Goal: Navigation & Orientation: Find specific page/section

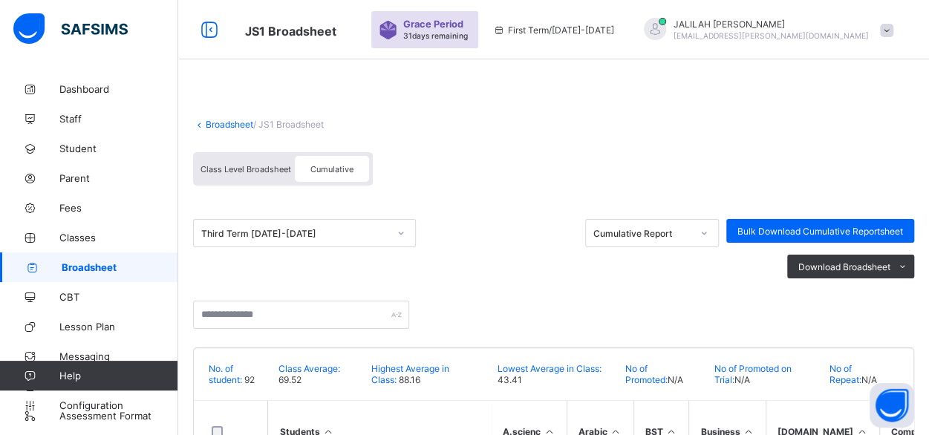
scroll to position [363, 0]
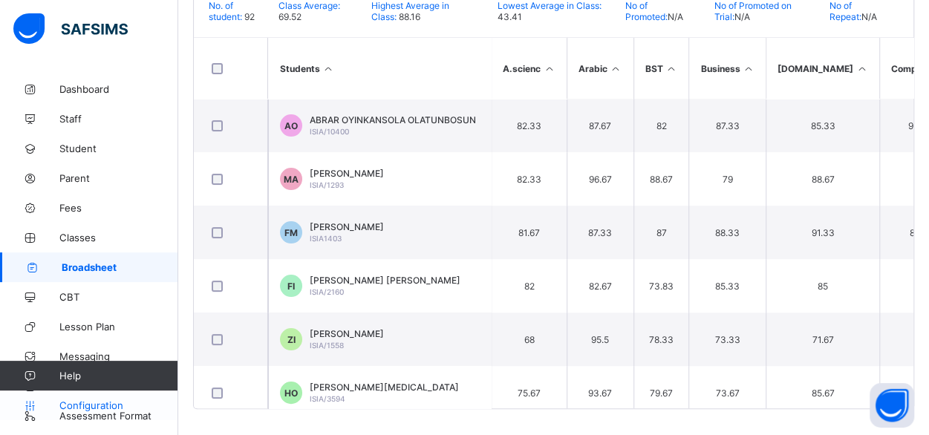
click at [89, 409] on span "Configuration" at bounding box center [118, 406] width 118 height 12
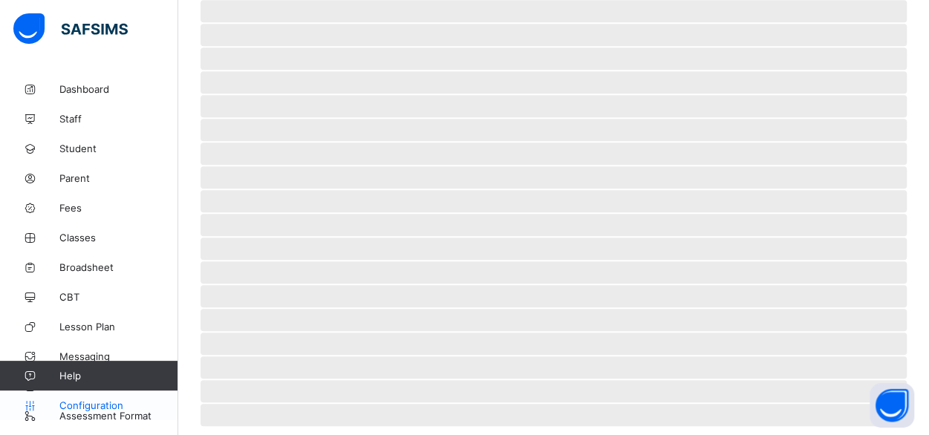
scroll to position [212, 0]
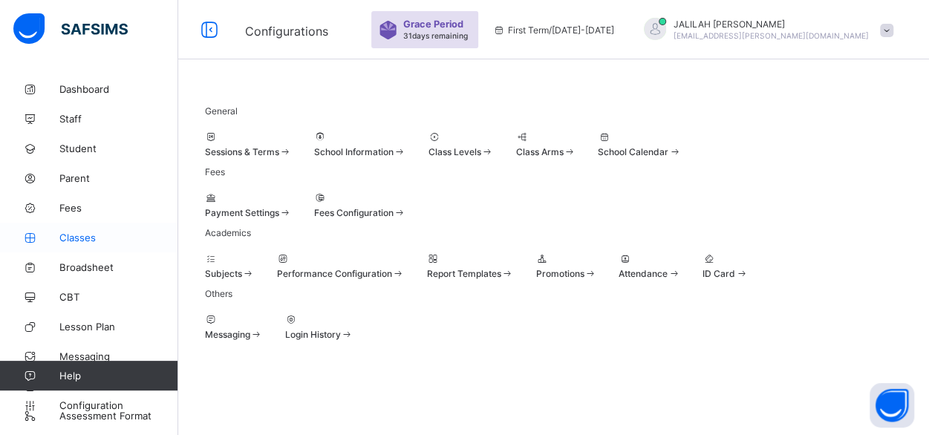
click at [68, 237] on span "Classes" at bounding box center [118, 238] width 119 height 12
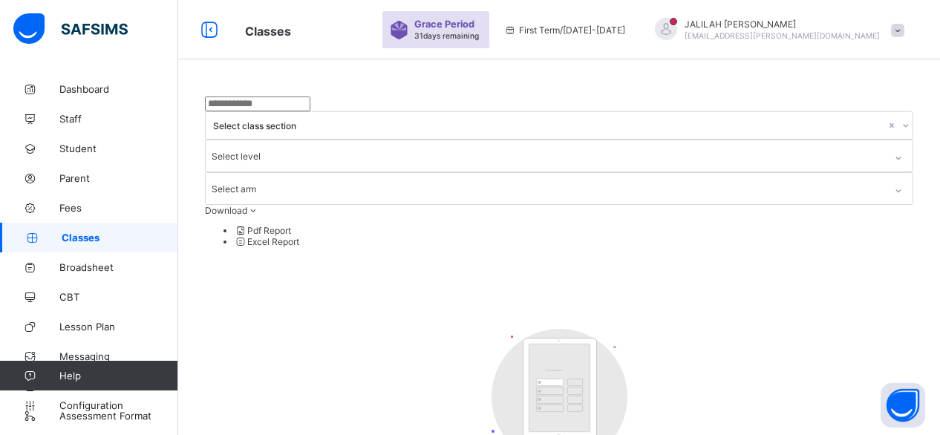
click at [621, 163] on div "Select class section Select level Select arm Download Pdf Report Excel Report C…" at bounding box center [559, 313] width 709 height 433
click at [902, 118] on icon at bounding box center [906, 125] width 9 height 15
click at [89, 265] on span "Broadsheet" at bounding box center [118, 267] width 119 height 12
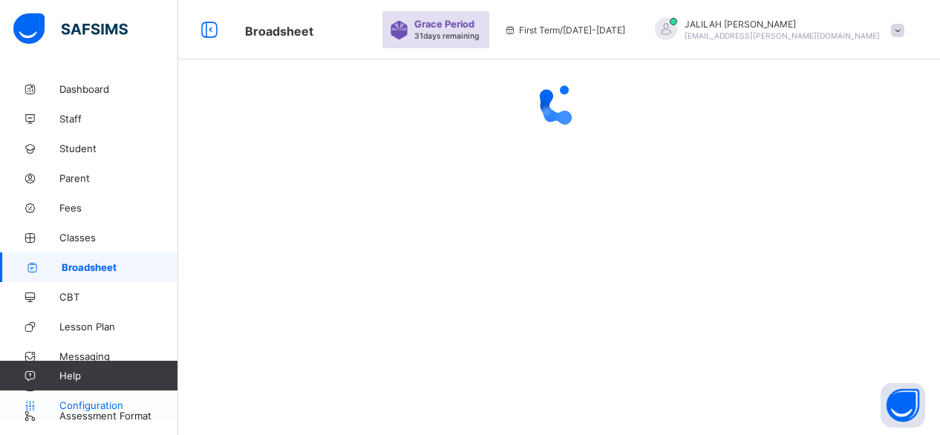
click at [104, 402] on span "Configuration" at bounding box center [118, 406] width 118 height 12
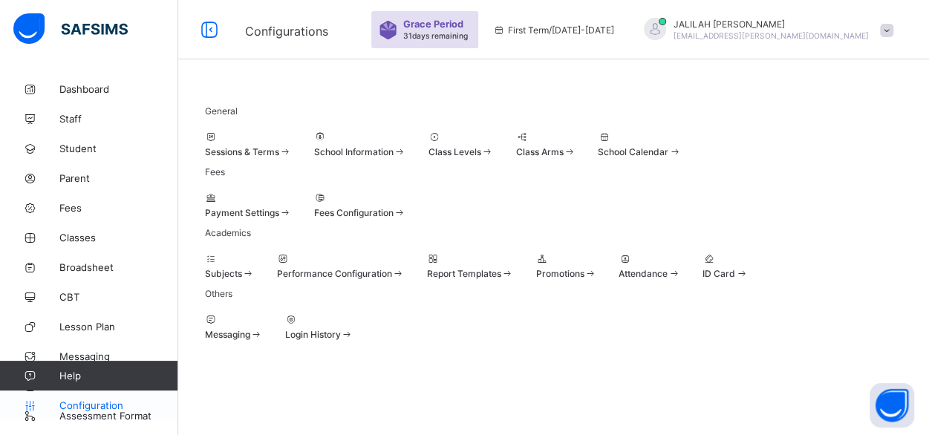
click at [90, 406] on span "Configuration" at bounding box center [118, 406] width 118 height 12
click at [392, 268] on span "Performance Configuration" at bounding box center [334, 273] width 115 height 11
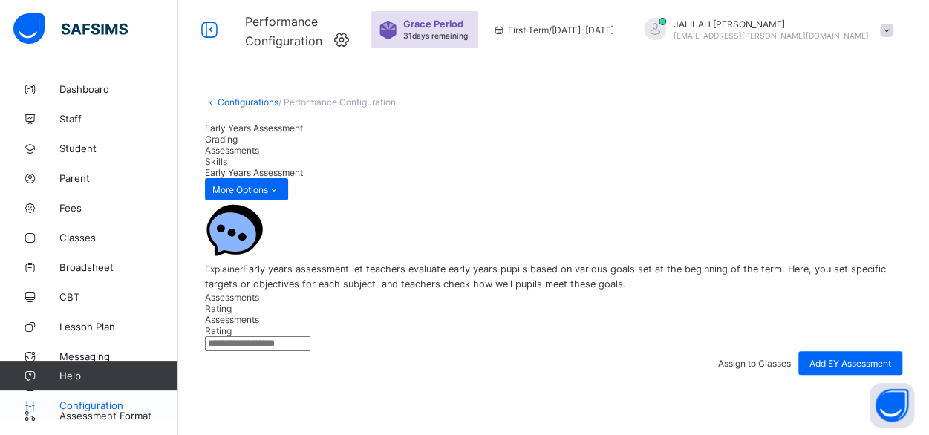
click at [71, 408] on span "Configuration" at bounding box center [118, 406] width 118 height 12
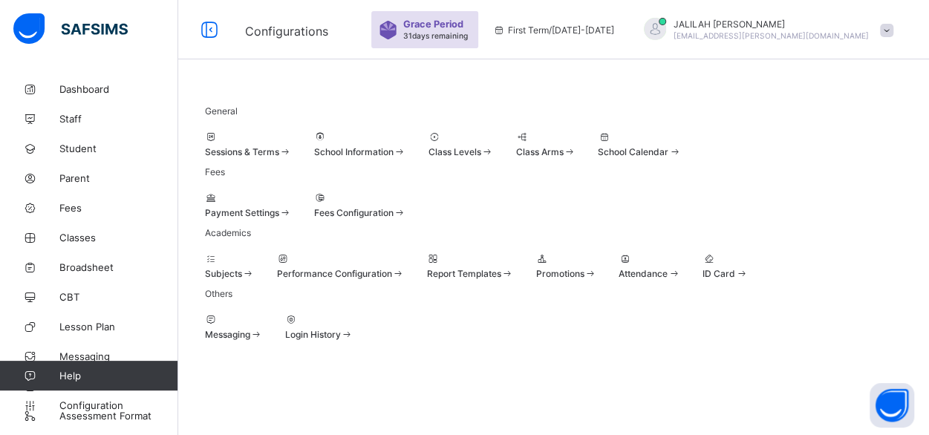
click at [279, 151] on span "Sessions & Terms" at bounding box center [242, 151] width 74 height 11
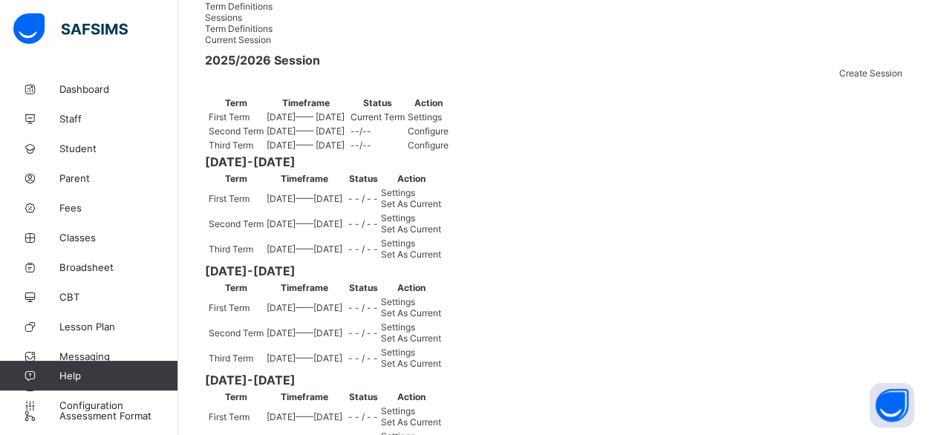
scroll to position [122, 0]
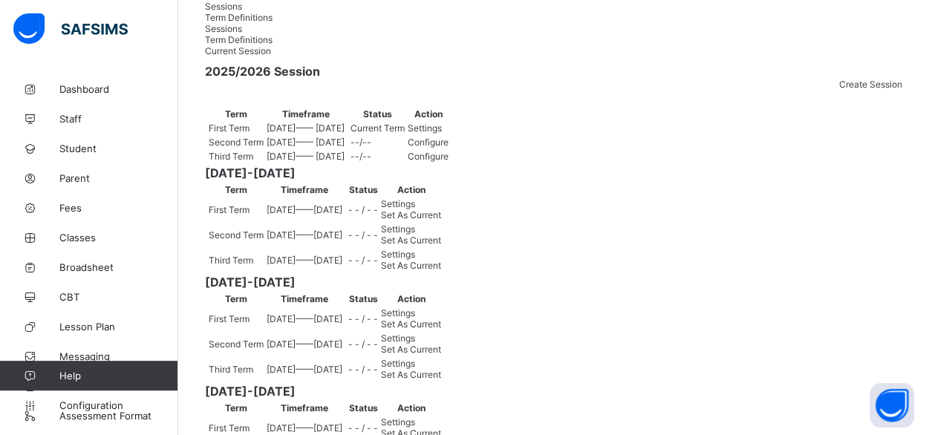
click at [442, 134] on span "Settings" at bounding box center [425, 128] width 34 height 11
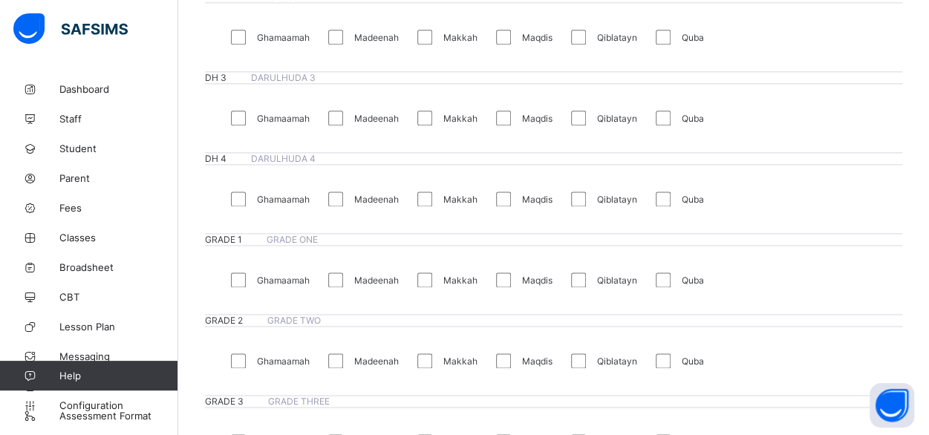
scroll to position [918, 0]
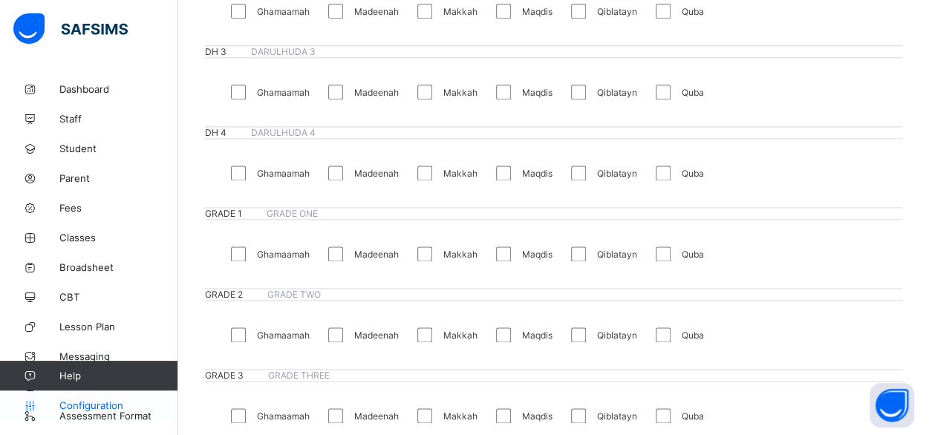
click at [82, 406] on span "Configuration" at bounding box center [118, 406] width 118 height 12
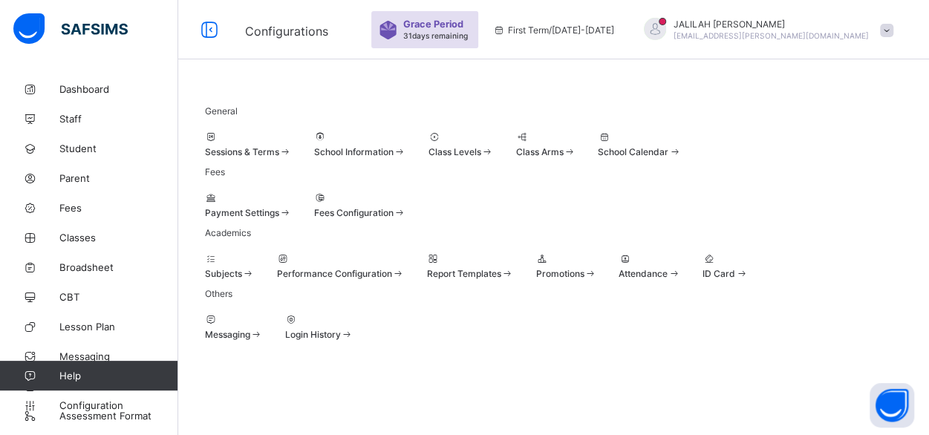
scroll to position [212, 0]
click at [584, 268] on span "Promotions" at bounding box center [560, 273] width 48 height 11
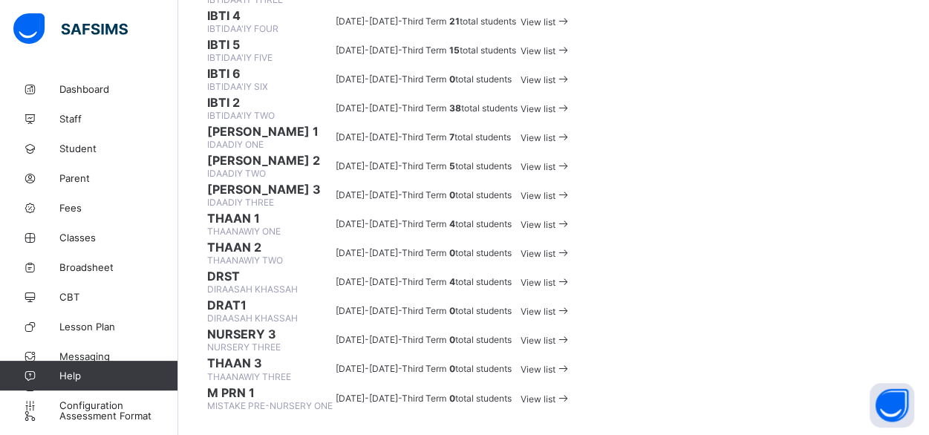
scroll to position [1367, 0]
click at [61, 238] on span "Classes" at bounding box center [118, 238] width 119 height 12
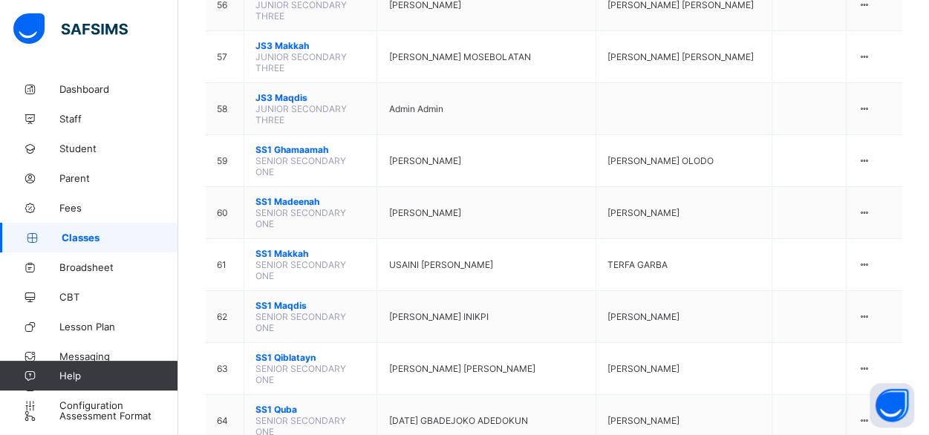
scroll to position [2647, 0]
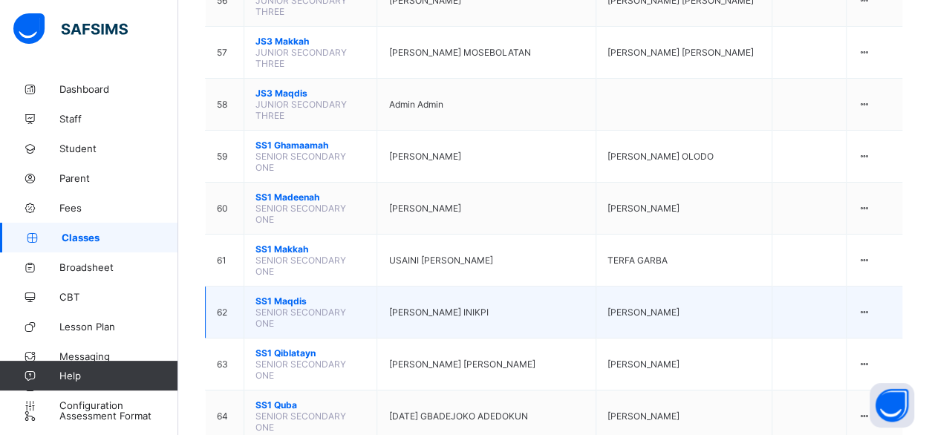
click at [281, 296] on span "SS1 Maqdis" at bounding box center [311, 301] width 110 height 11
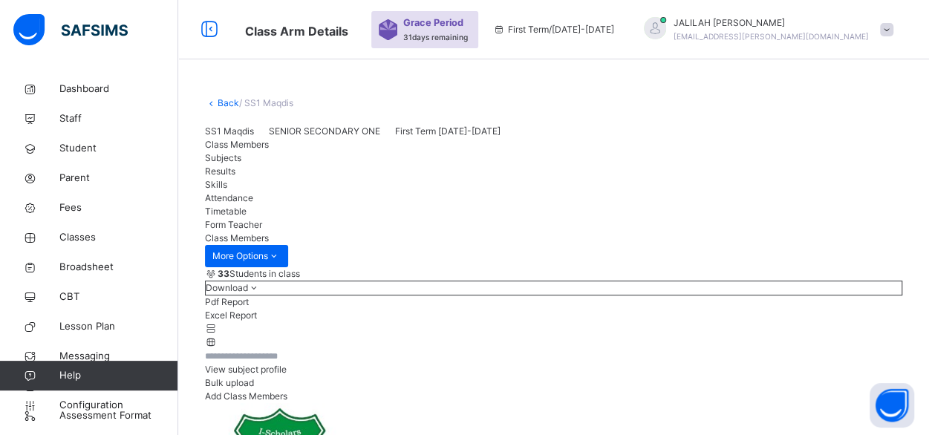
click at [227, 100] on link "Back" at bounding box center [229, 102] width 22 height 11
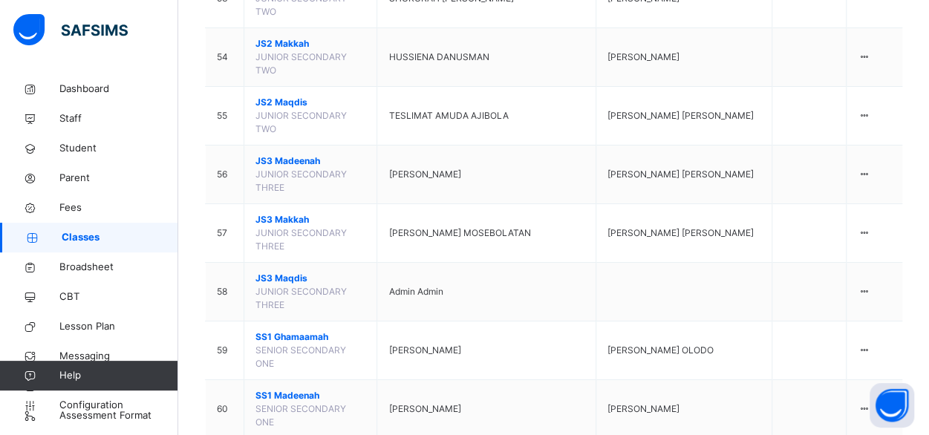
scroll to position [2742, 0]
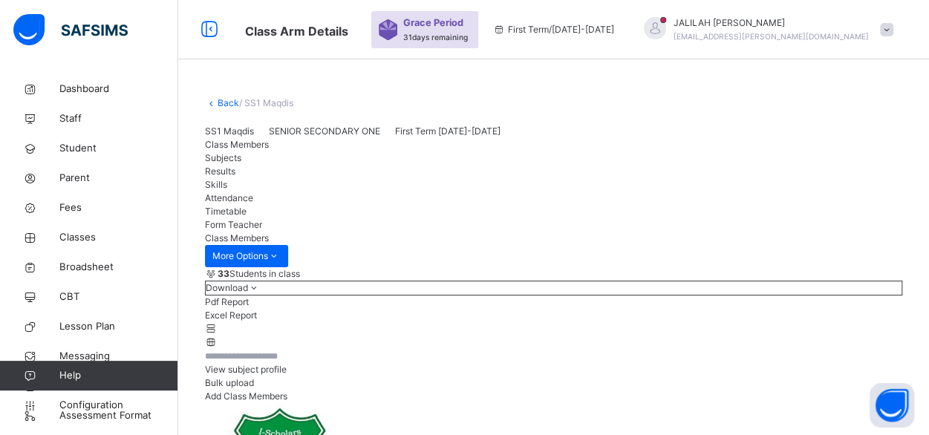
click at [226, 100] on link "Back" at bounding box center [229, 102] width 22 height 11
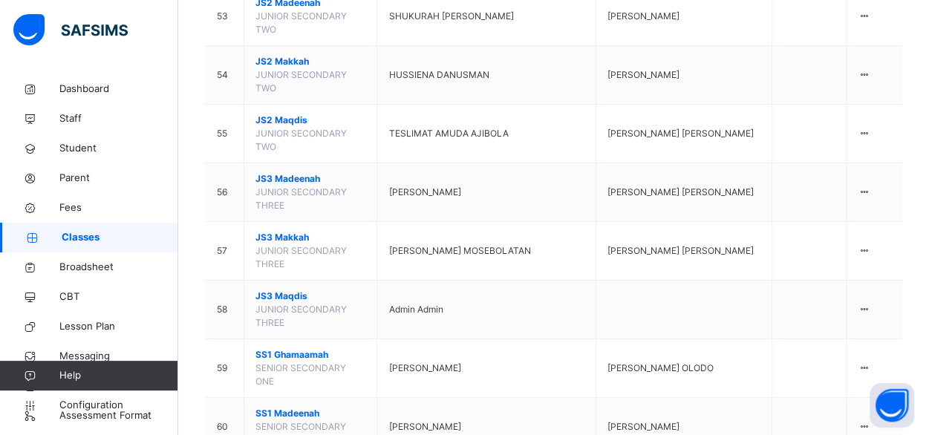
scroll to position [2725, 0]
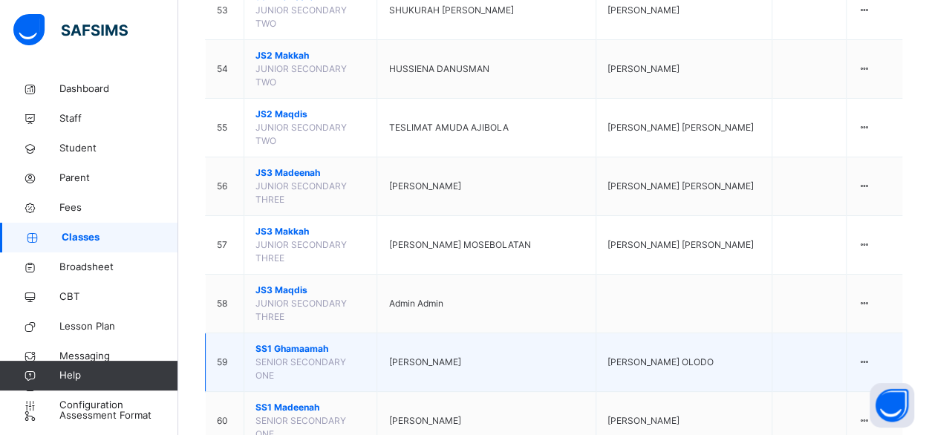
click at [293, 342] on span "SS1 Ghamaamah" at bounding box center [311, 348] width 110 height 13
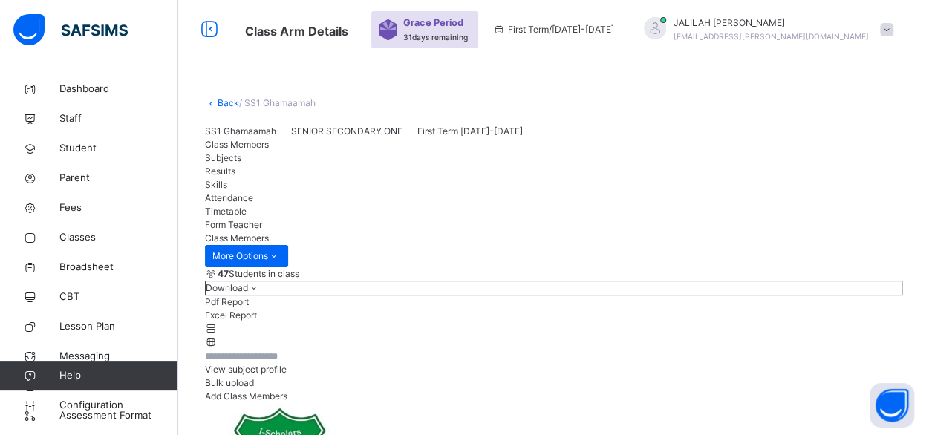
click at [229, 100] on link "Back" at bounding box center [229, 102] width 22 height 11
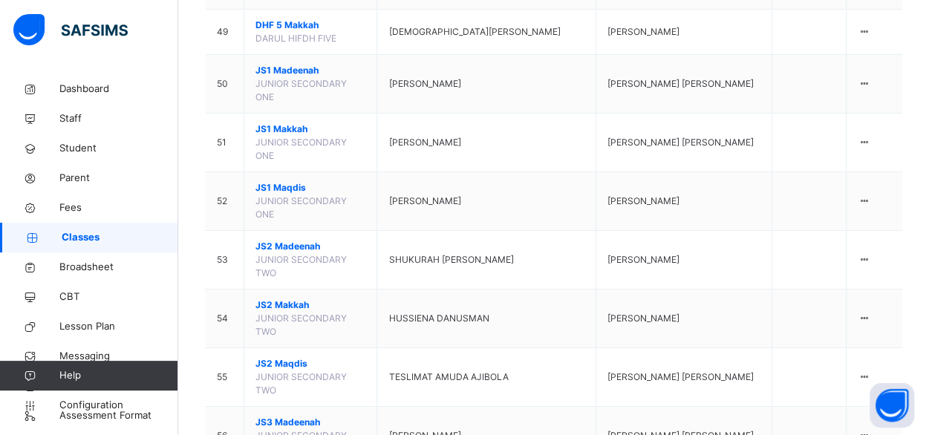
scroll to position [2481, 0]
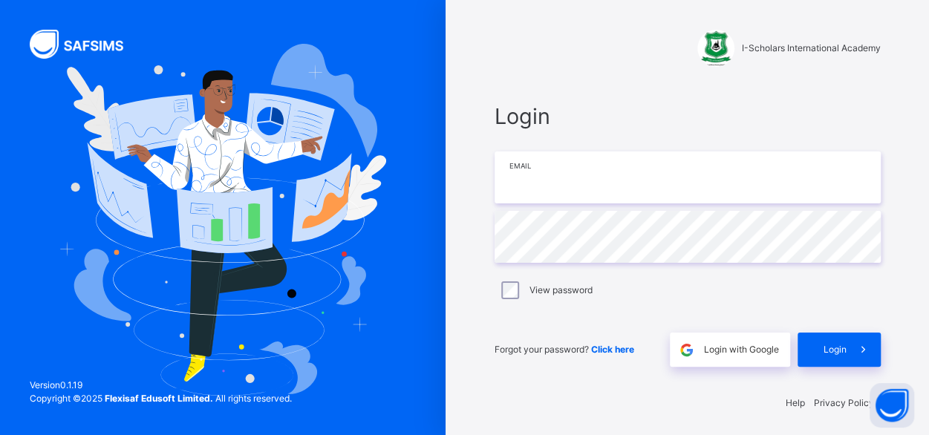
click at [532, 176] on input "email" at bounding box center [688, 178] width 386 height 52
type input "**********"
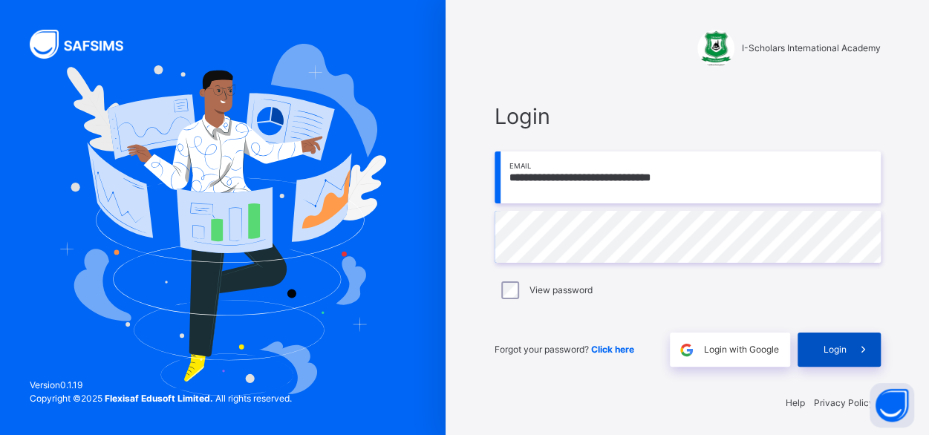
click at [844, 351] on span "Login" at bounding box center [835, 349] width 23 height 13
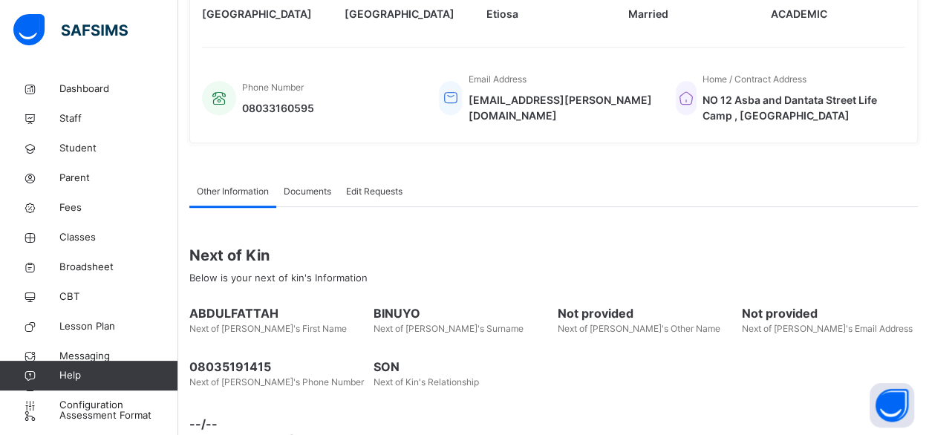
scroll to position [343, 0]
